Goal: Transaction & Acquisition: Purchase product/service

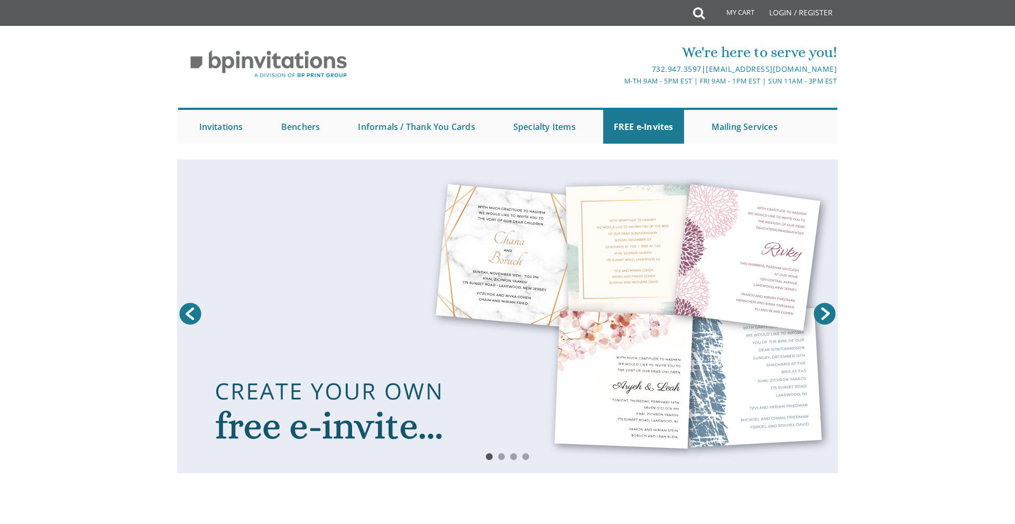
click at [578, 309] on link at bounding box center [507, 317] width 661 height 314
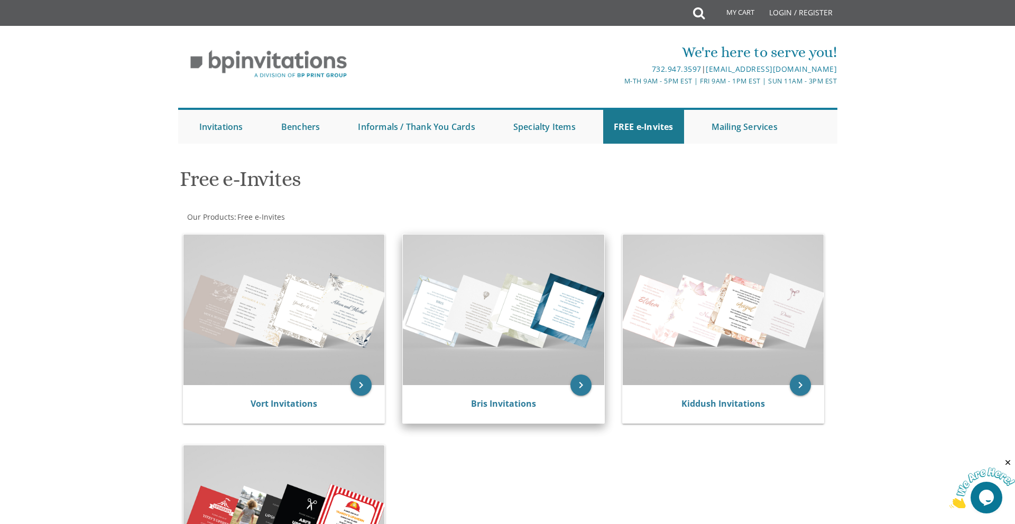
click at [528, 314] on img at bounding box center [503, 310] width 201 height 151
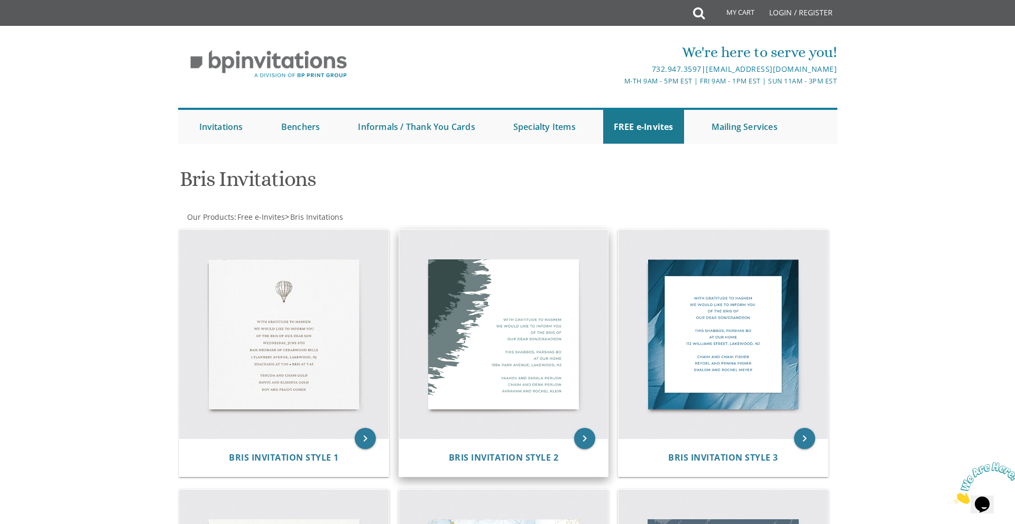
click at [519, 303] on img at bounding box center [503, 334] width 209 height 209
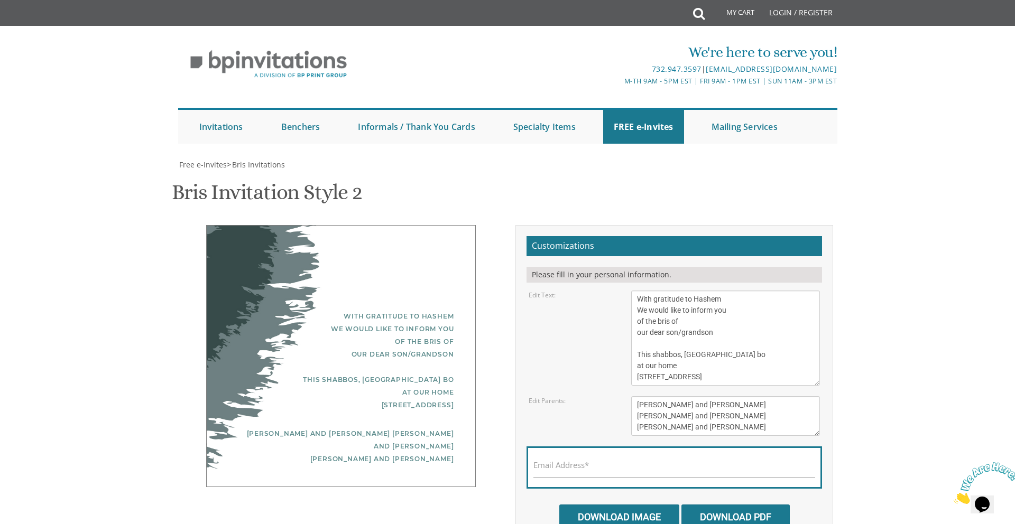
scroll to position [305, 0]
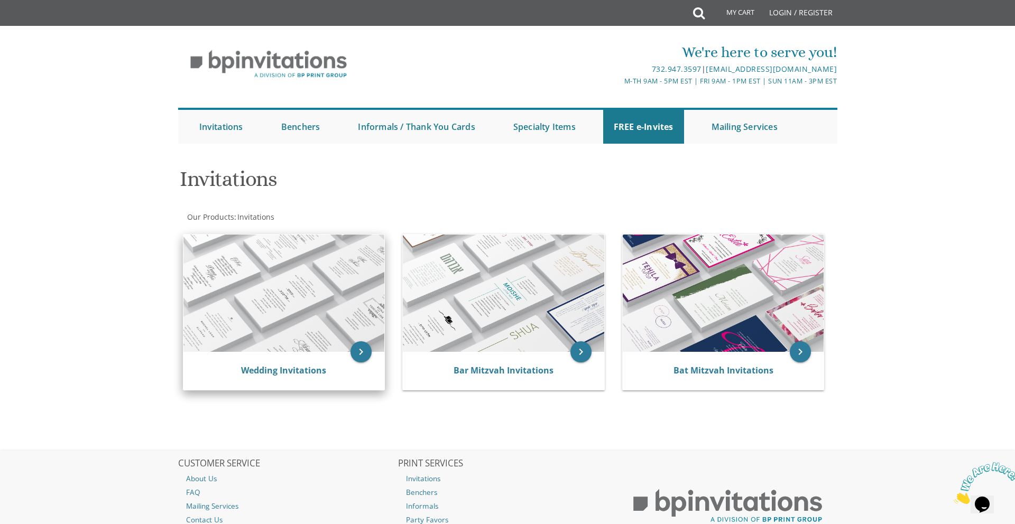
click at [312, 255] on img at bounding box center [283, 293] width 201 height 117
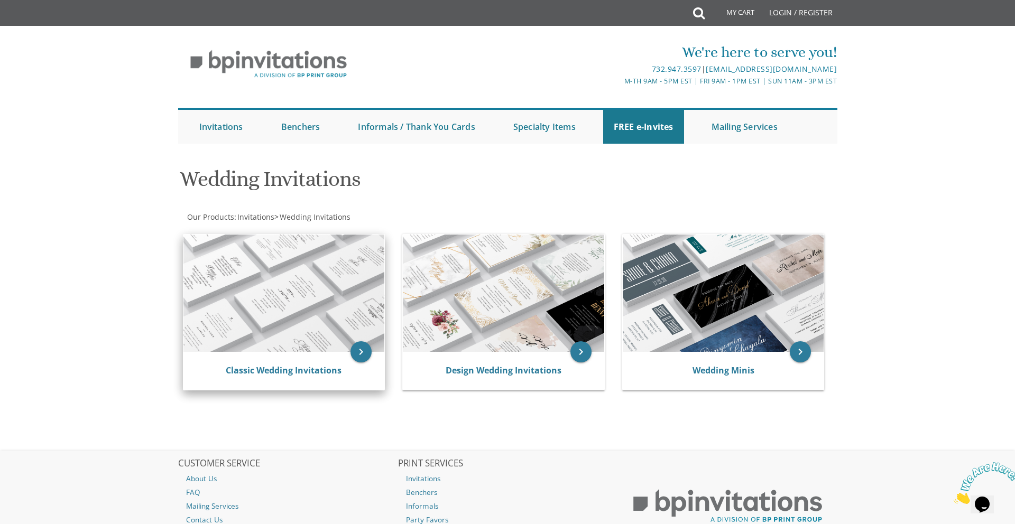
click at [311, 316] on img at bounding box center [283, 293] width 201 height 117
click at [361, 356] on icon "keyboard_arrow_right" at bounding box center [361, 352] width 21 height 21
click at [319, 372] on link "Classic Wedding Invitations" at bounding box center [284, 371] width 116 height 12
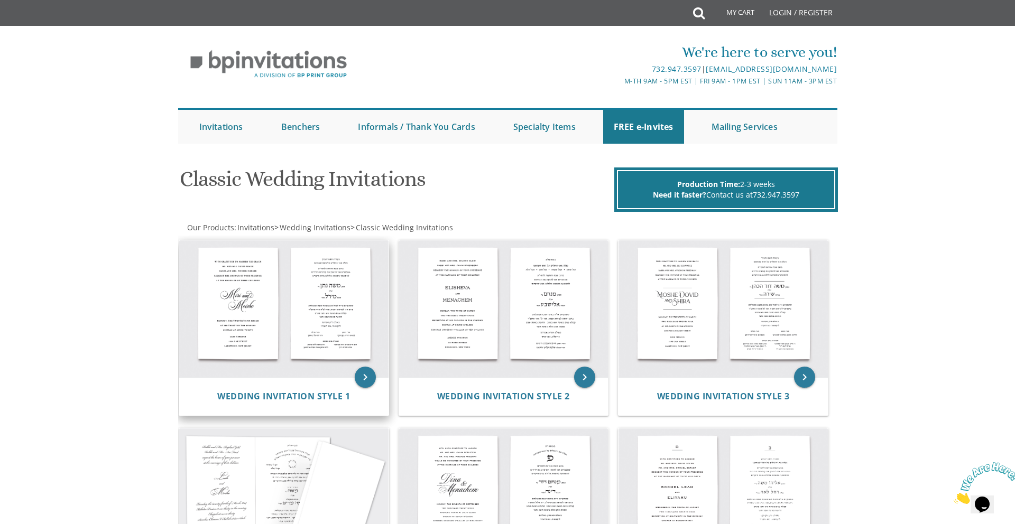
click at [319, 360] on img at bounding box center [283, 309] width 209 height 137
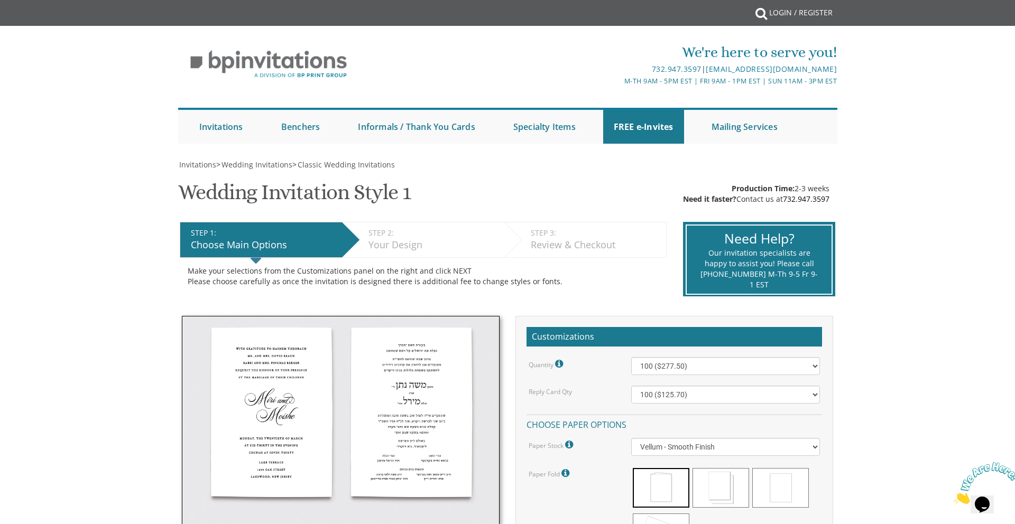
click at [445, 383] on img at bounding box center [341, 420] width 318 height 209
